Goal: Task Accomplishment & Management: Manage account settings

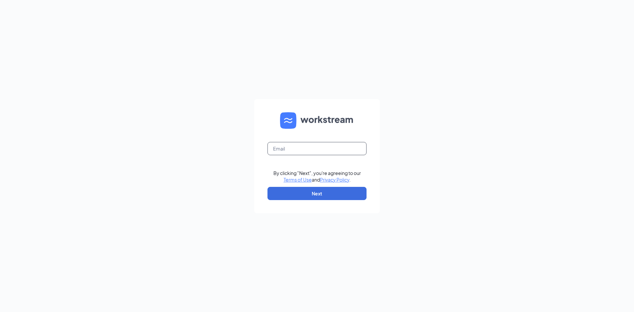
click at [305, 147] on input "text" at bounding box center [316, 148] width 99 height 13
click at [300, 195] on button "Next" at bounding box center [316, 193] width 99 height 13
drag, startPoint x: 320, startPoint y: 144, endPoint x: 27, endPoint y: 146, distance: 292.6
click at [27, 146] on div "[PERSON_NAME].kampff1 The email you entered is incorrect. By clicking "Next", y…" at bounding box center [317, 156] width 634 height 312
type input "[EMAIL_ADDRESS][DOMAIN_NAME]"
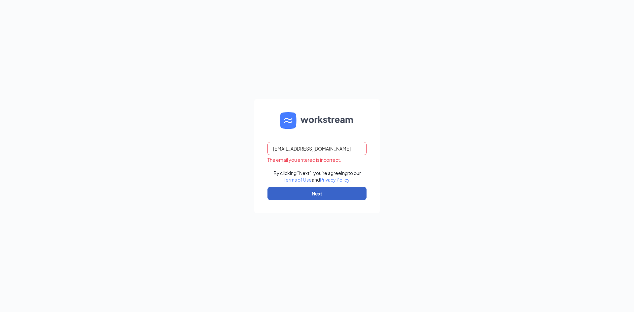
click at [290, 189] on button "Next" at bounding box center [316, 193] width 99 height 13
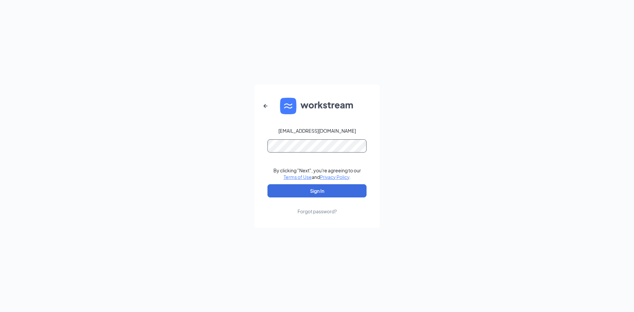
click at [267, 184] on button "Sign In" at bounding box center [316, 190] width 99 height 13
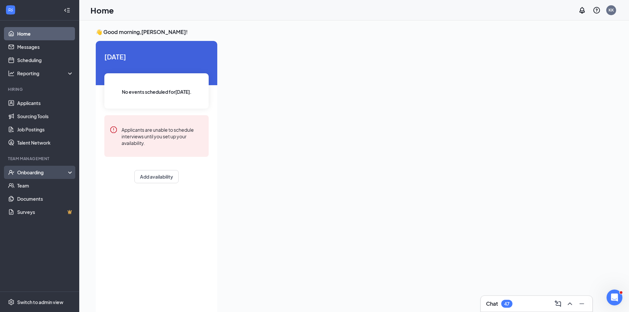
click at [50, 174] on div "Onboarding" at bounding box center [42, 172] width 51 height 7
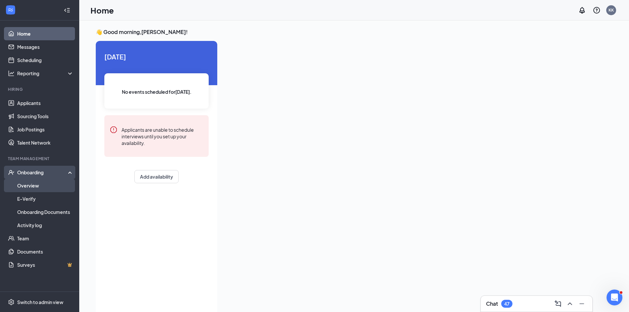
click at [44, 185] on link "Overview" at bounding box center [45, 185] width 56 height 13
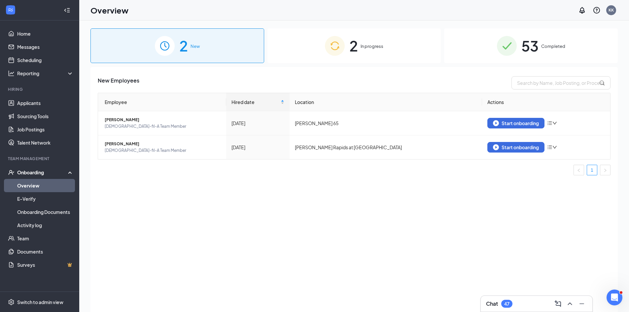
click at [551, 53] on div "53 Completed" at bounding box center [531, 45] width 174 height 35
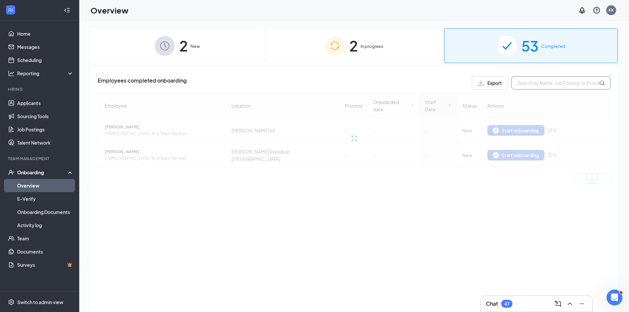
click at [541, 86] on input "text" at bounding box center [561, 82] width 99 height 13
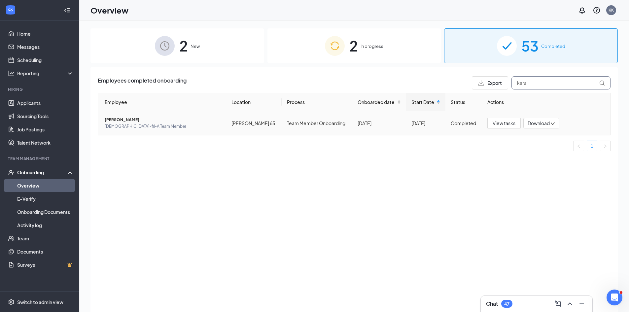
type input "kara"
click at [111, 121] on span "Kara S Olson" at bounding box center [163, 120] width 116 height 7
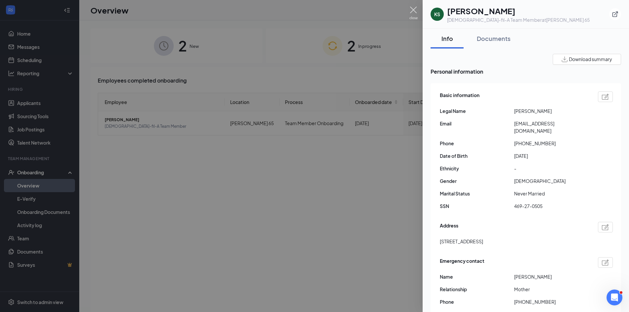
click at [413, 11] on img at bounding box center [413, 13] width 8 height 13
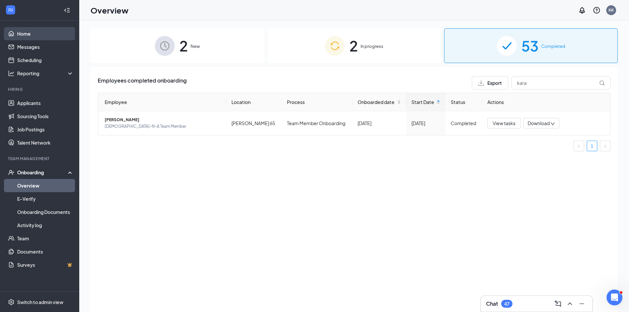
click at [22, 30] on link "Home" at bounding box center [45, 33] width 56 height 13
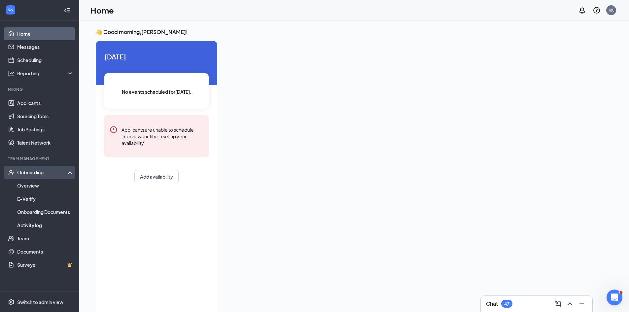
click at [41, 171] on div "Onboarding" at bounding box center [42, 172] width 51 height 7
click at [38, 182] on link "Overview" at bounding box center [45, 185] width 56 height 13
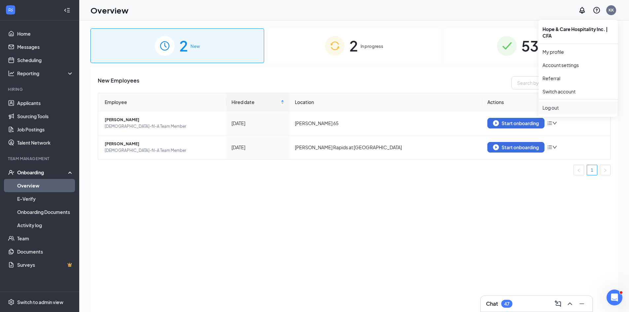
click at [557, 107] on div "Log out" at bounding box center [578, 107] width 71 height 7
